Goal: Information Seeking & Learning: Find specific fact

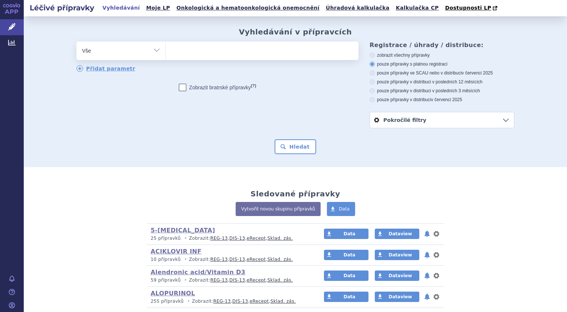
click at [173, 53] on ul at bounding box center [262, 50] width 192 height 16
click at [166, 53] on select at bounding box center [165, 50] width 0 height 19
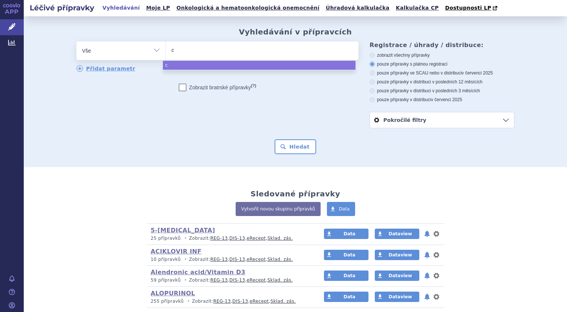
type input "ca"
type input "caba"
type input "cabaz"
type input "[DEMOGRAPHIC_DATA]"
type input "cabazit"
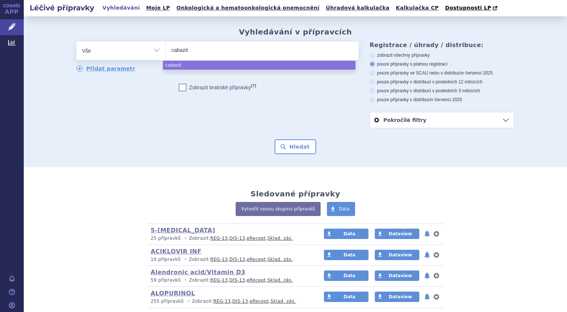
type input "[DEMOGRAPHIC_DATA]"
click at [171, 49] on input "[DEMOGRAPHIC_DATA]" at bounding box center [188, 49] width 35 height 9
select select "[DEMOGRAPHIC_DATA]"
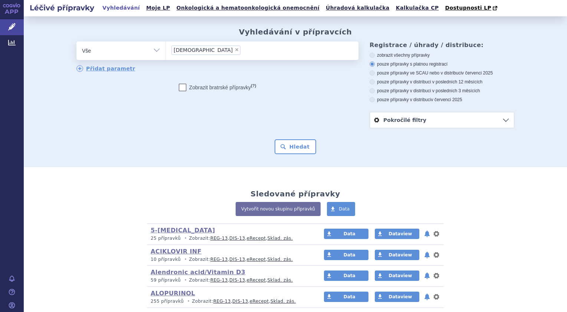
click at [234, 51] on span "×" at bounding box center [236, 49] width 4 height 4
click at [166, 51] on select "[DEMOGRAPHIC_DATA]" at bounding box center [165, 50] width 0 height 19
select select
type input "k"
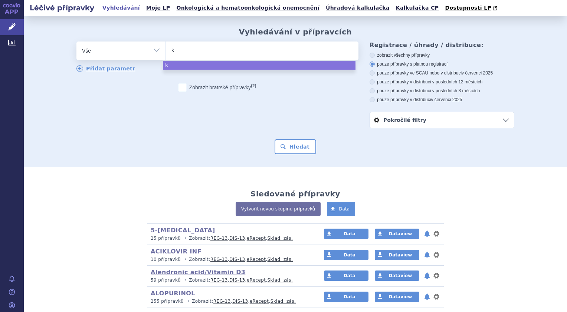
type input "ka"
type input "kab"
type input "kaba"
type input "kabaz"
type input "kabazi"
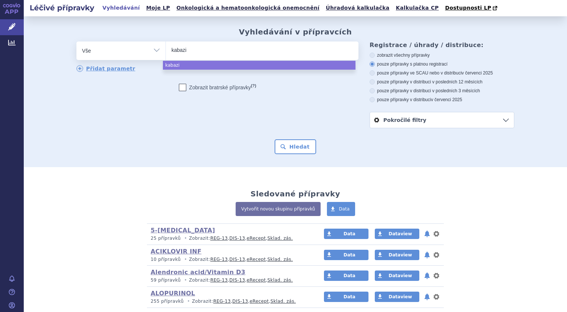
type input "kabazit"
type input "kabazita"
type input "kabazitax"
type input "kabazitaxe"
type input "kabazitaxel"
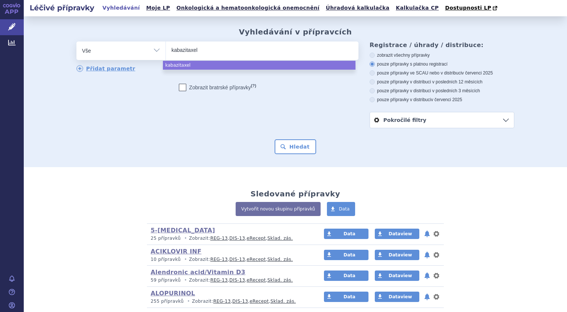
select select "kabazitaxel"
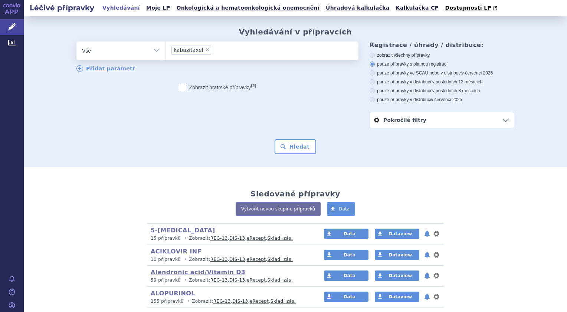
click at [157, 48] on select "Vše Přípravek/SUKL kód MAH VPOIS ATC/Aktivní látka Léková forma Síla" at bounding box center [120, 50] width 89 height 17
select select "filter-atc-group"
click at [76, 42] on select "Vše Přípravek/SUKL kód MAH VPOIS ATC/Aktivní látka Léková forma Síla" at bounding box center [120, 50] width 89 height 17
click at [174, 46] on ul at bounding box center [262, 50] width 192 height 16
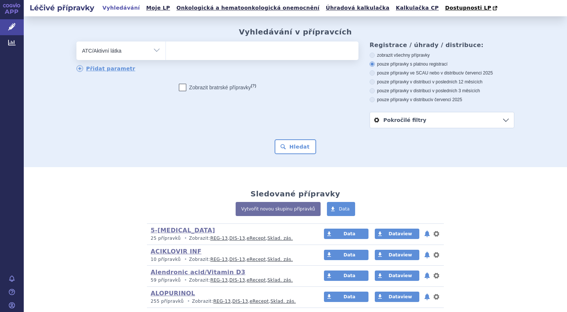
click at [166, 46] on select at bounding box center [165, 50] width 0 height 19
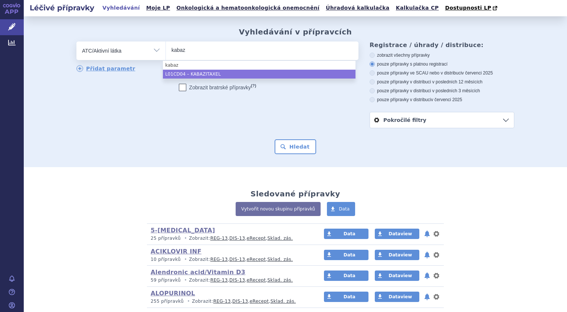
type input "kabaz"
select select "L01CD04"
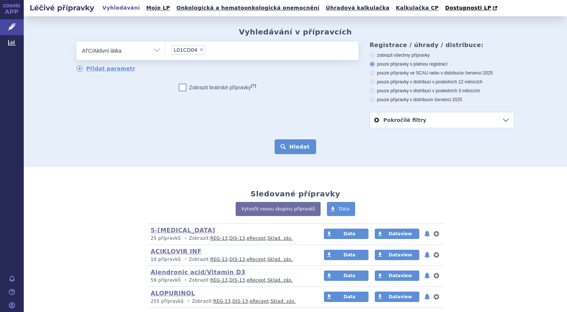
click at [295, 141] on button "Hledat" at bounding box center [295, 146] width 42 height 15
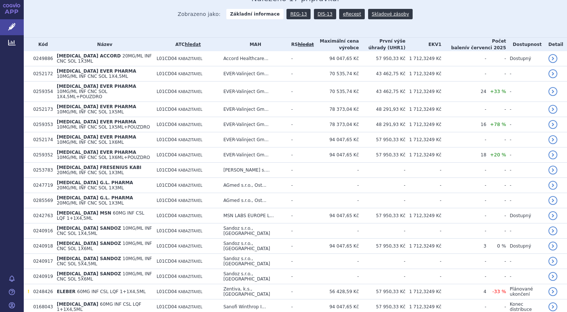
scroll to position [172, 0]
